Goal: Task Accomplishment & Management: Use online tool/utility

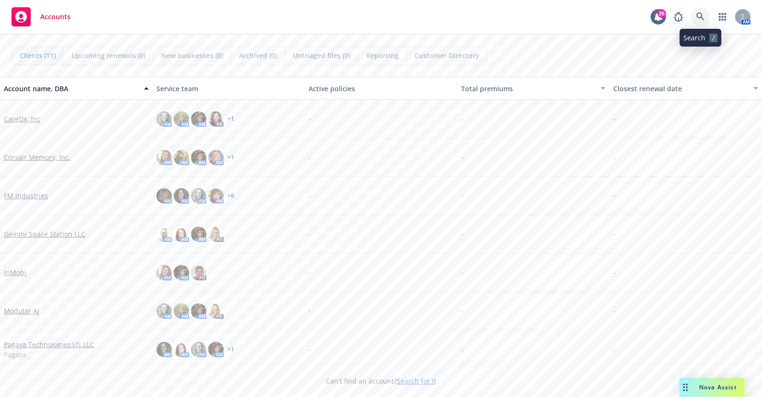
click at [702, 19] on icon at bounding box center [700, 16] width 9 height 9
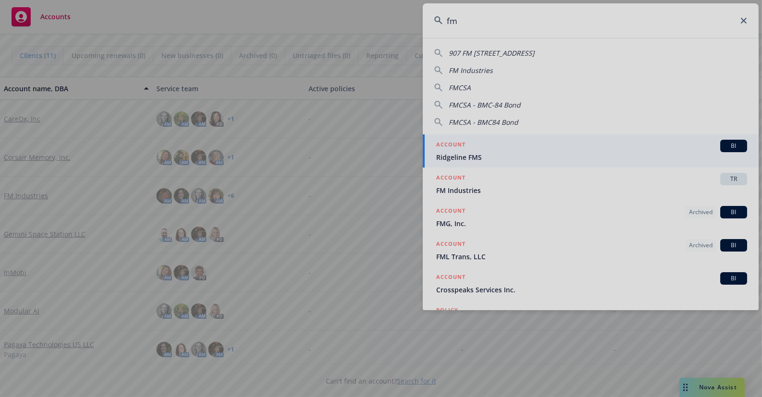
type input "fm"
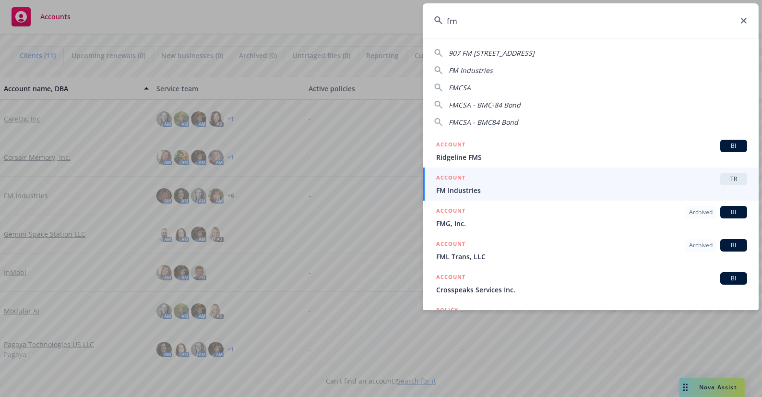
click at [499, 183] on div "ACCOUNT TR" at bounding box center [591, 179] width 311 height 12
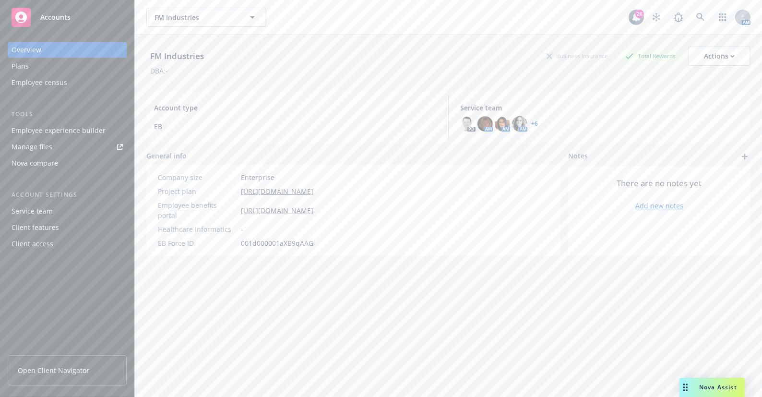
click at [45, 133] on div "Employee experience builder" at bounding box center [59, 130] width 94 height 15
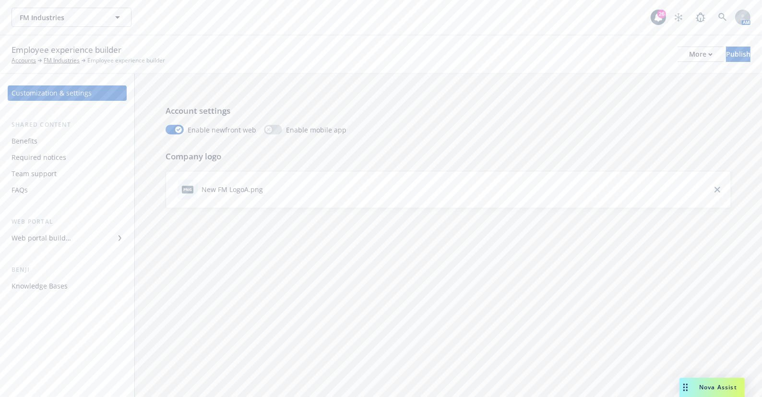
click at [65, 232] on div "Web portal builder" at bounding box center [41, 237] width 59 height 15
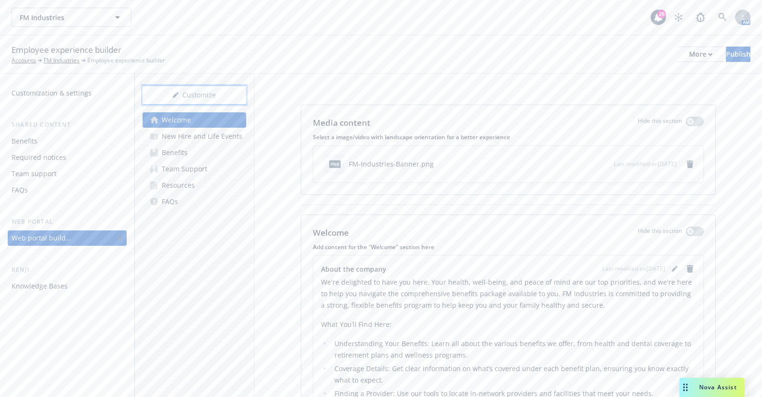
click at [214, 90] on div "Customize" at bounding box center [194, 95] width 104 height 18
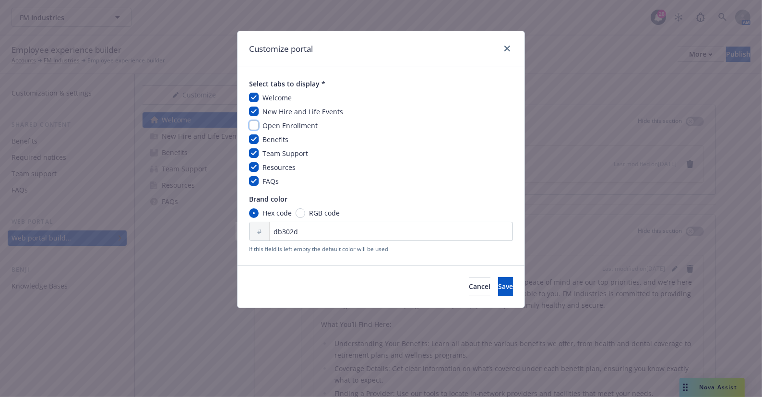
click at [257, 125] on input "checkbox" at bounding box center [254, 125] width 10 height 10
checkbox input "true"
click at [498, 289] on span "Save" at bounding box center [505, 286] width 15 height 9
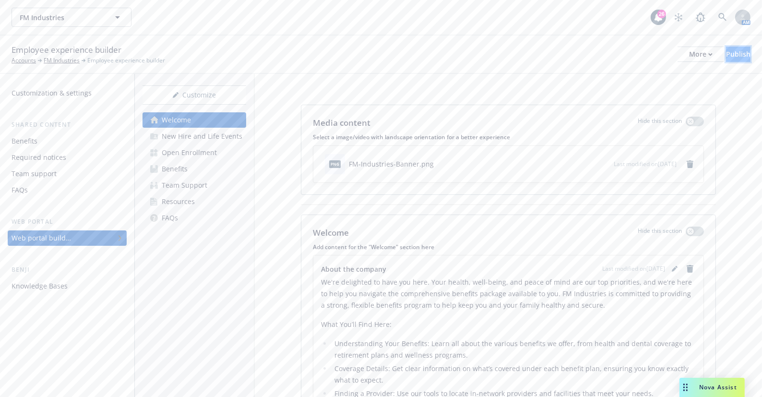
click at [726, 58] on button "Publish" at bounding box center [738, 54] width 24 height 15
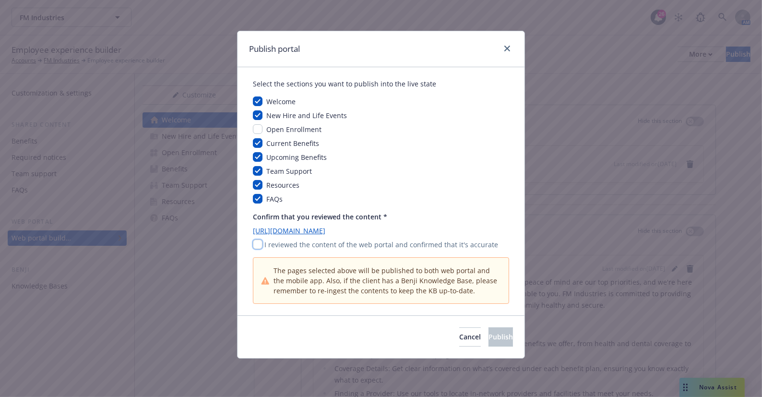
click at [255, 242] on input "checkbox" at bounding box center [258, 244] width 10 height 10
checkbox input "true"
click at [497, 336] on button "Publish" at bounding box center [500, 336] width 24 height 19
